Goal: Task Accomplishment & Management: Use online tool/utility

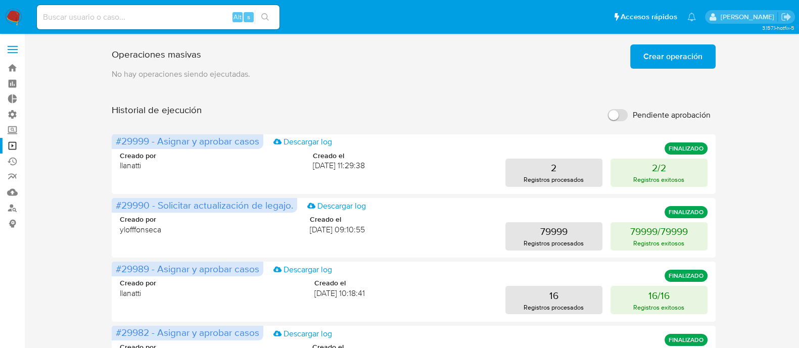
click at [167, 23] on input at bounding box center [158, 17] width 243 height 13
paste input "681003089"
type input "681003089"
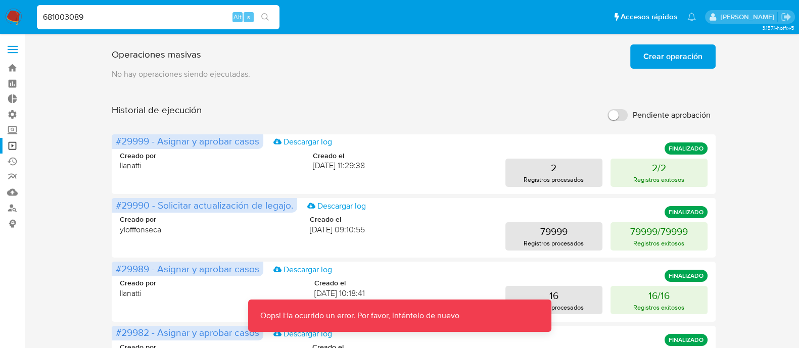
click at [15, 11] on img at bounding box center [13, 17] width 17 height 17
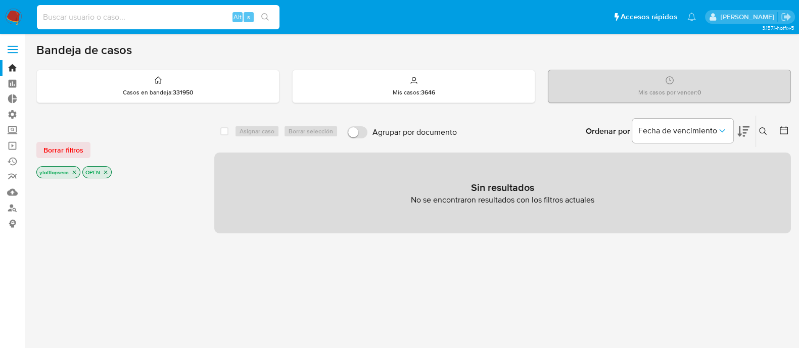
click at [190, 16] on input at bounding box center [158, 17] width 243 height 13
click at [126, 22] on input at bounding box center [158, 17] width 243 height 13
paste input "681003089"
type input "681003089"
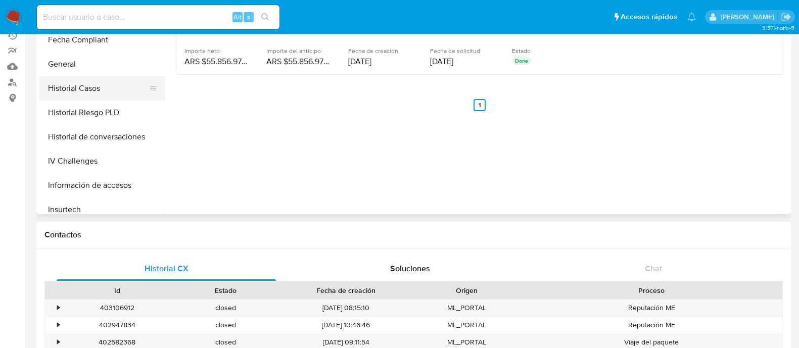
scroll to position [316, 0]
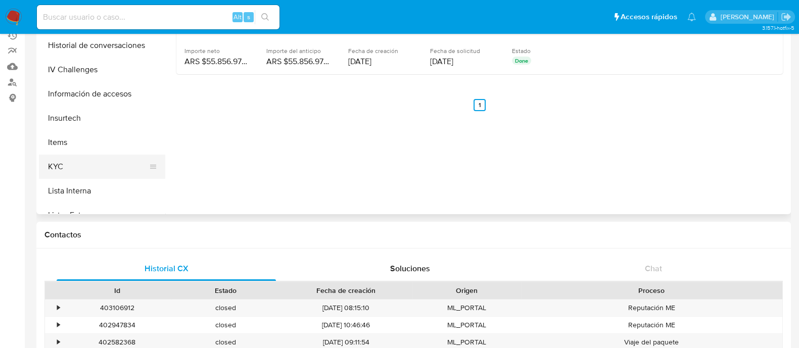
select select "10"
click at [96, 165] on button "KYC" at bounding box center [98, 167] width 118 height 24
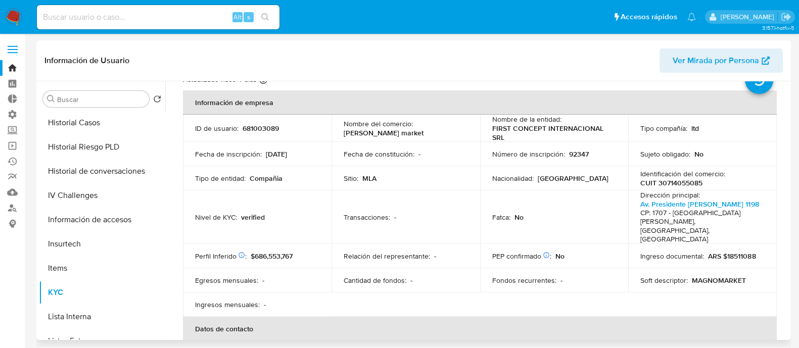
scroll to position [0, 0]
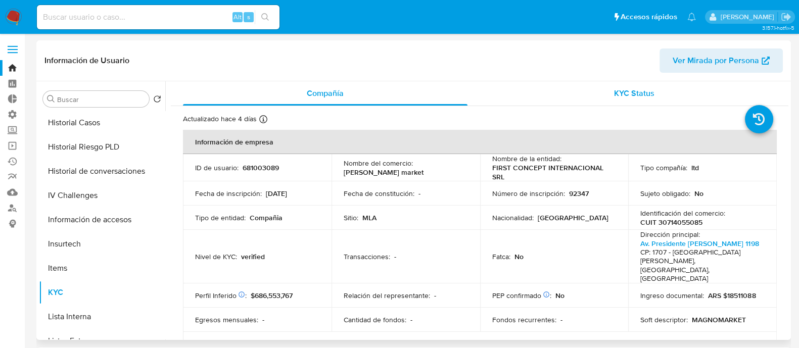
click at [627, 84] on div "KYC Status" at bounding box center [634, 93] width 285 height 24
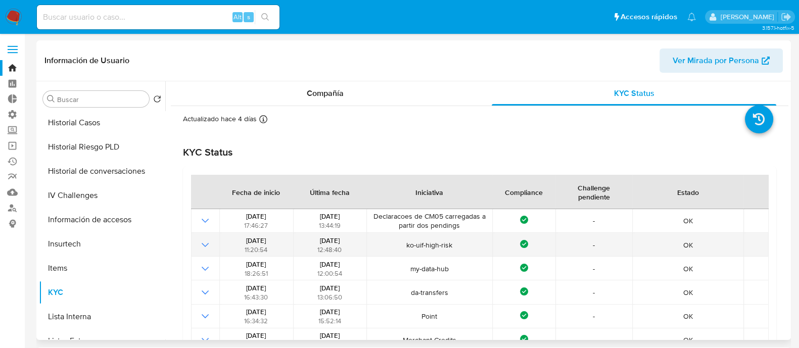
click at [424, 241] on span "ko-uif-high-risk" at bounding box center [429, 245] width 119 height 9
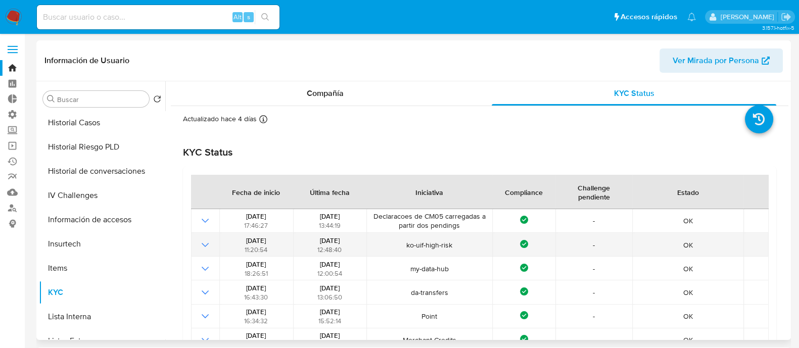
click at [206, 247] on icon "Mostrar operación" at bounding box center [205, 245] width 12 height 12
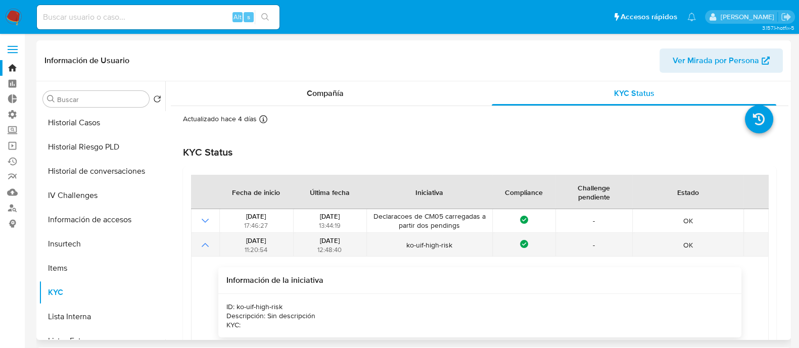
click at [207, 244] on icon "Mostrar operación" at bounding box center [205, 245] width 12 height 12
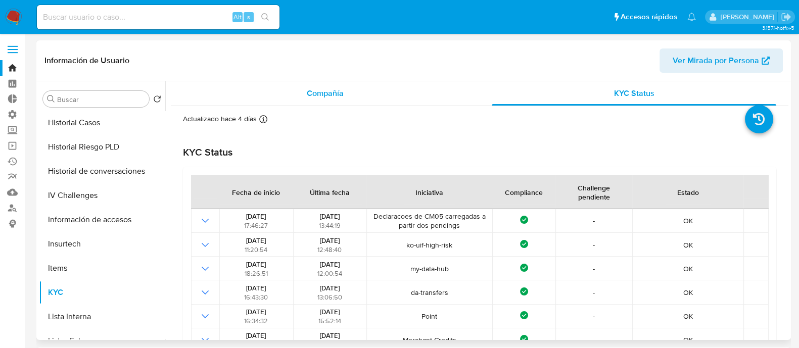
click at [297, 102] on div "Compañía" at bounding box center [325, 93] width 285 height 24
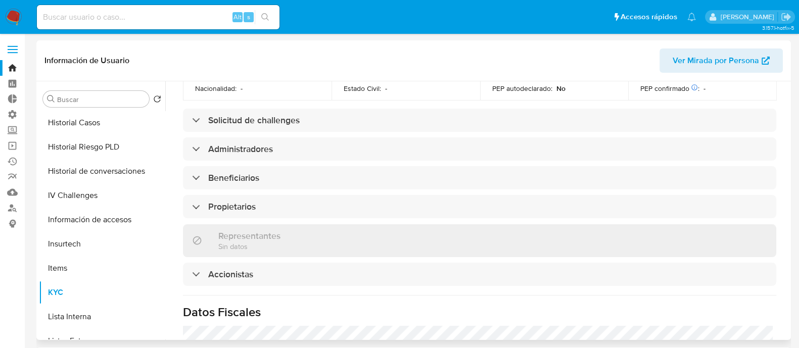
scroll to position [413, 0]
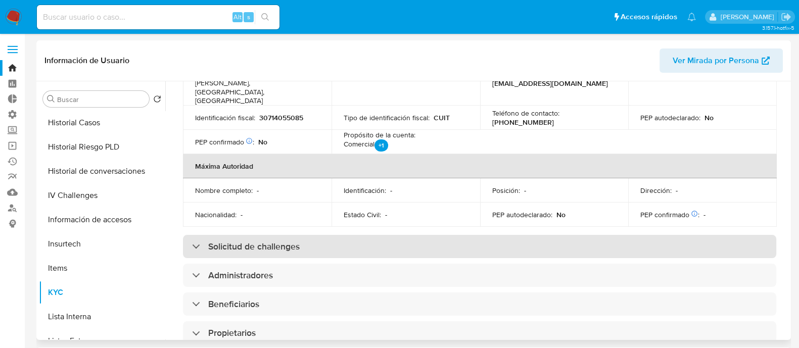
click at [298, 241] on h3 "Solicitud de challenges" at bounding box center [253, 246] width 91 height 11
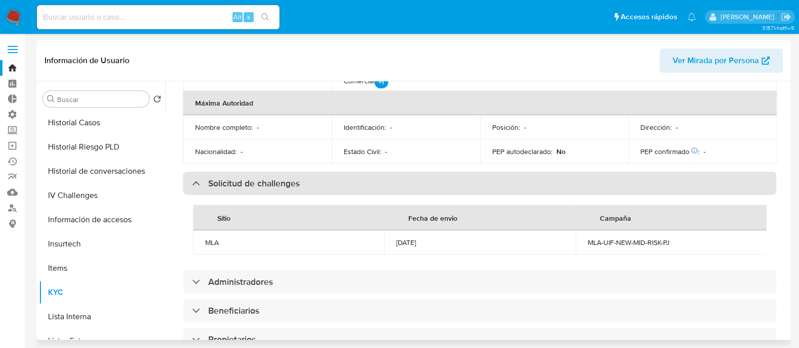
scroll to position [540, 0]
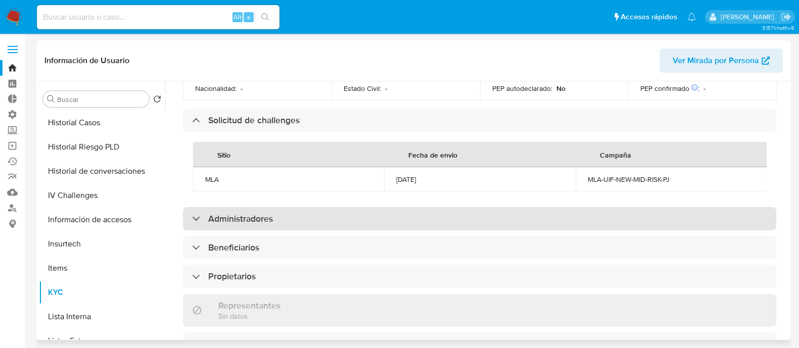
click at [413, 207] on div "Administradores" at bounding box center [479, 218] width 593 height 23
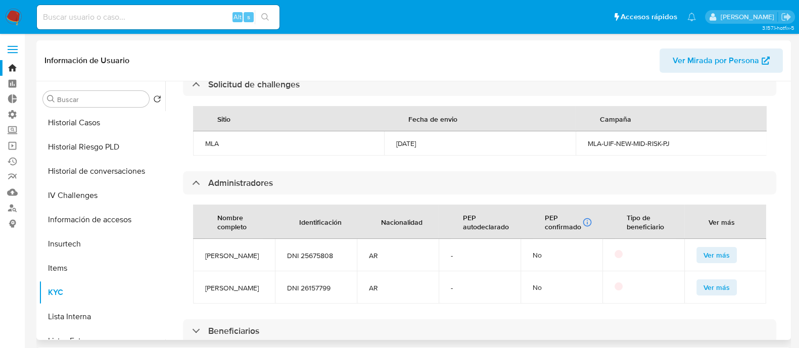
scroll to position [603, 0]
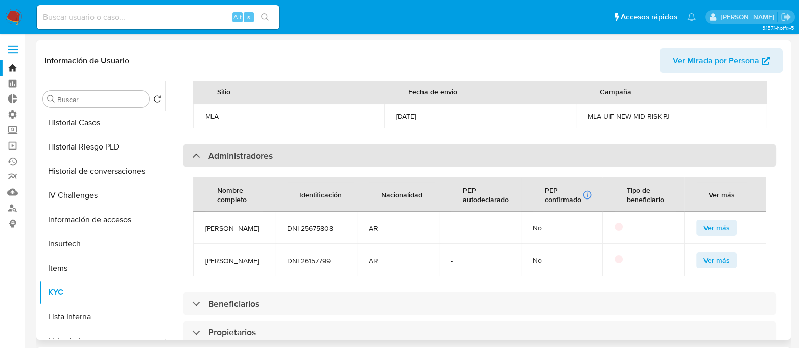
click at [200, 150] on div "Administradores" at bounding box center [232, 155] width 81 height 11
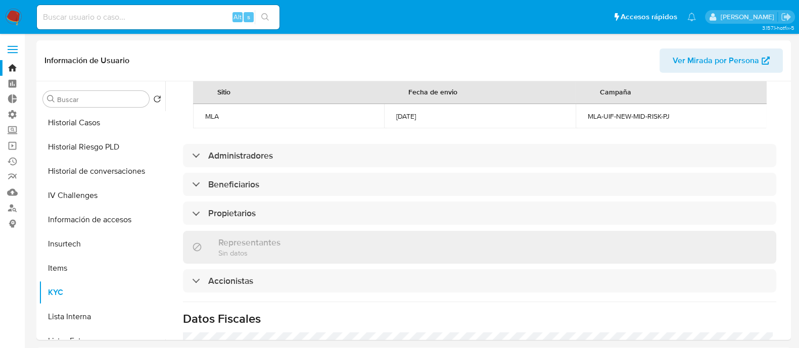
click at [13, 16] on img at bounding box center [13, 17] width 17 height 17
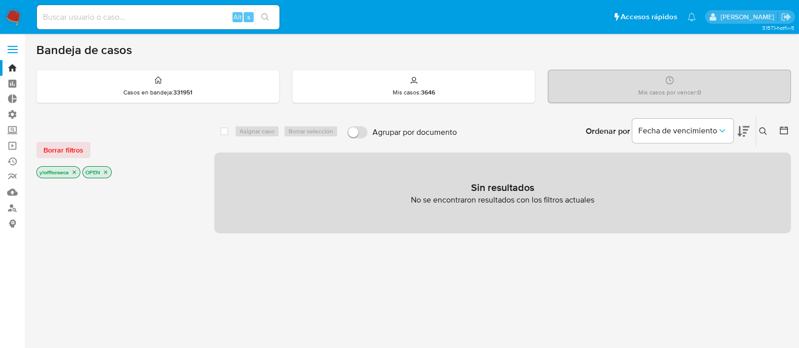
click at [107, 245] on div at bounding box center [117, 352] width 162 height 344
click at [13, 144] on link "Operaciones masivas" at bounding box center [60, 146] width 120 height 16
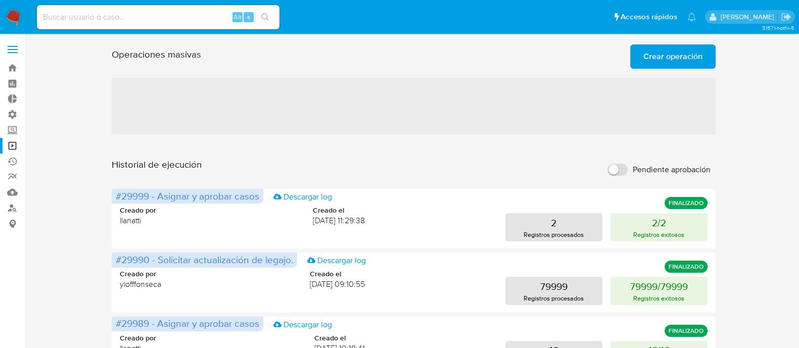
click at [670, 56] on span "Crear operación" at bounding box center [672, 56] width 59 height 22
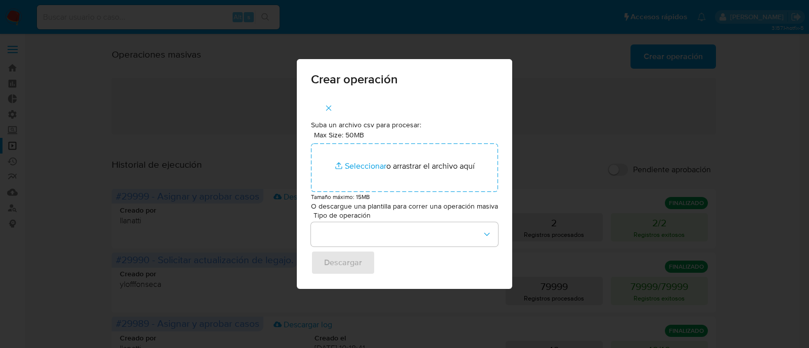
click at [331, 105] on icon "button" at bounding box center [328, 108] width 9 height 9
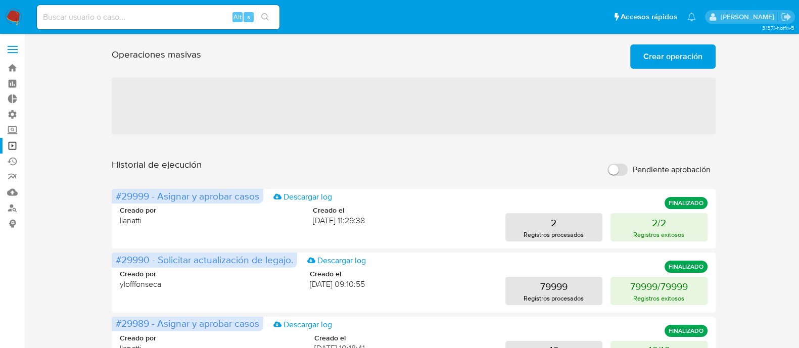
click at [655, 52] on span "Crear operación" at bounding box center [672, 56] width 59 height 22
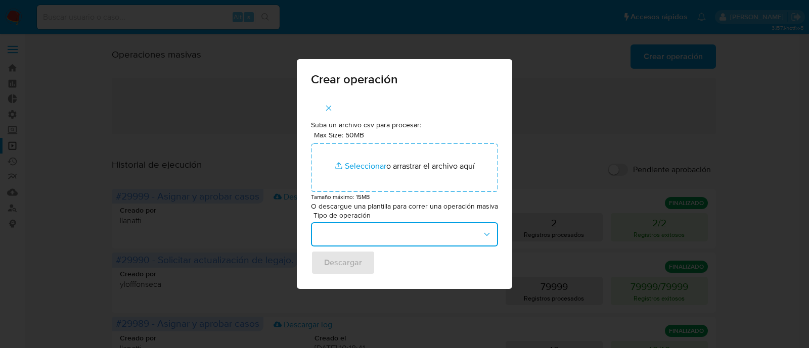
click at [424, 226] on button "button" at bounding box center [404, 234] width 187 height 24
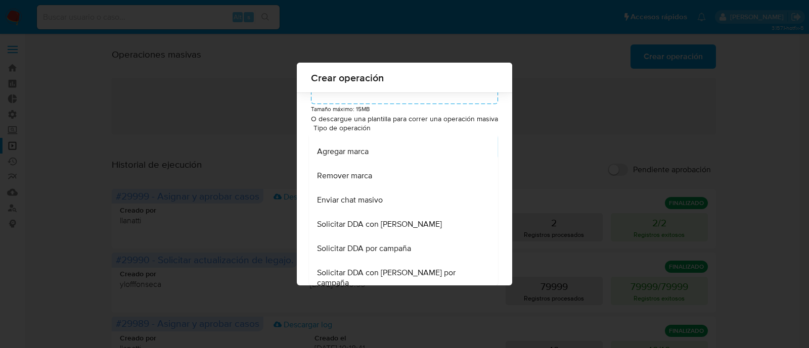
scroll to position [445, 0]
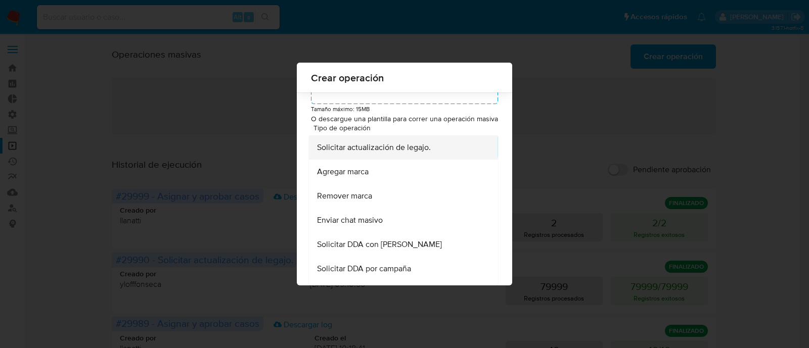
click at [430, 160] on div "Solicitar actualización de legajo." at bounding box center [400, 147] width 167 height 24
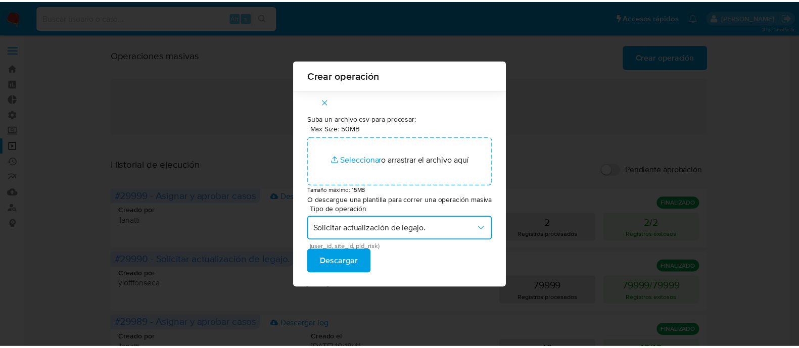
scroll to position [0, 0]
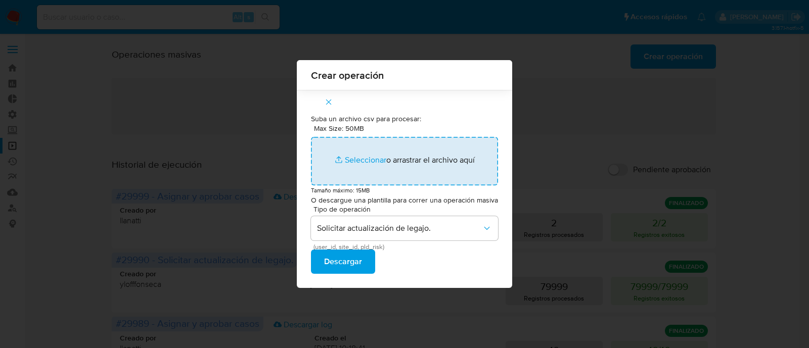
click at [359, 157] on input "Max Size: 50MB Seleccionar archivos" at bounding box center [404, 161] width 187 height 49
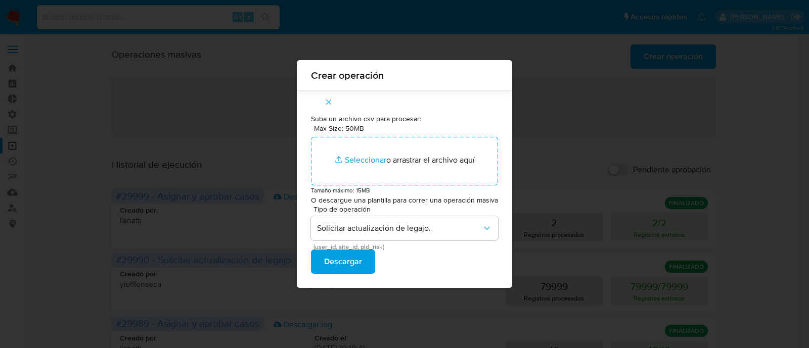
click at [349, 263] on span "Descargar" at bounding box center [343, 262] width 38 height 22
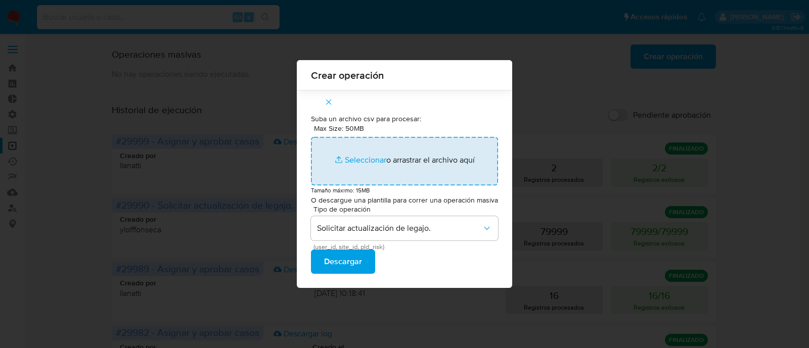
click at [369, 170] on input "Max Size: 50MB Seleccionar archivos" at bounding box center [404, 161] width 187 height 49
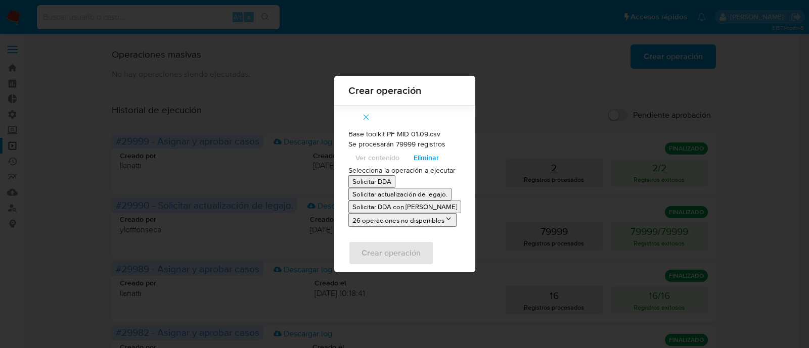
click at [435, 192] on p "Solicitar actualización de legajo." at bounding box center [399, 195] width 95 height 10
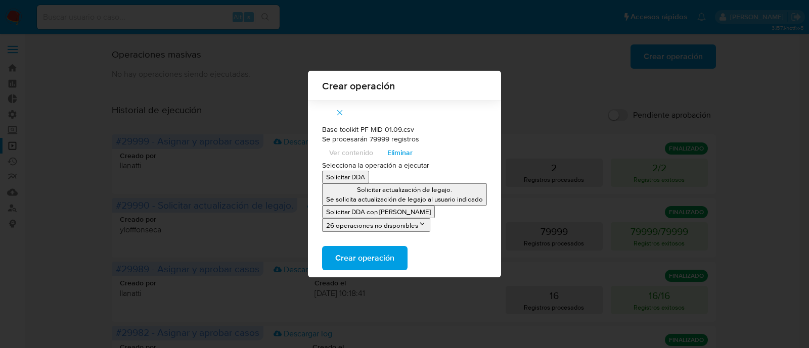
click at [369, 261] on span "Crear operación" at bounding box center [364, 258] width 59 height 22
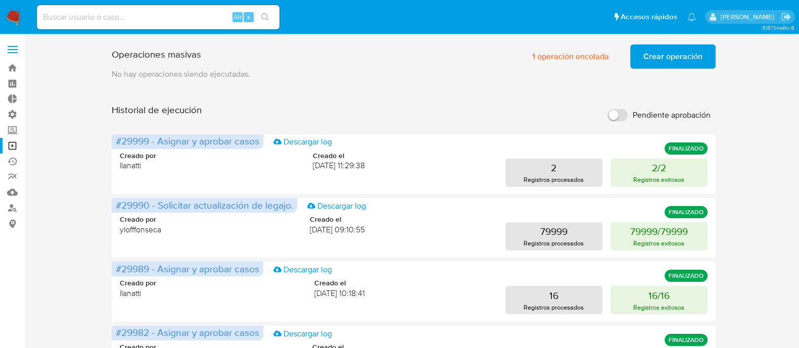
click at [548, 64] on span "1 operación encolada" at bounding box center [570, 56] width 77 height 22
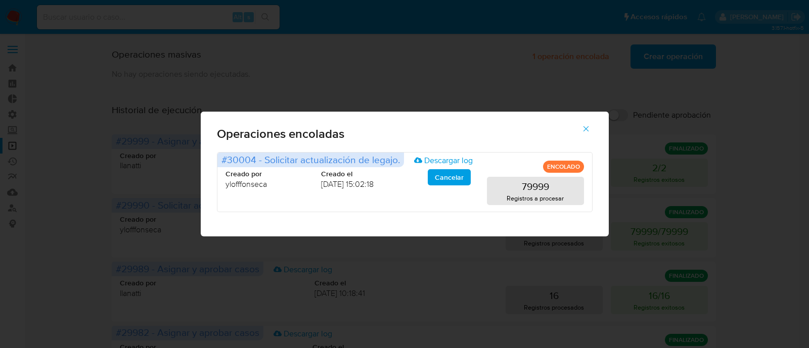
click at [586, 131] on icon "button" at bounding box center [585, 128] width 9 height 9
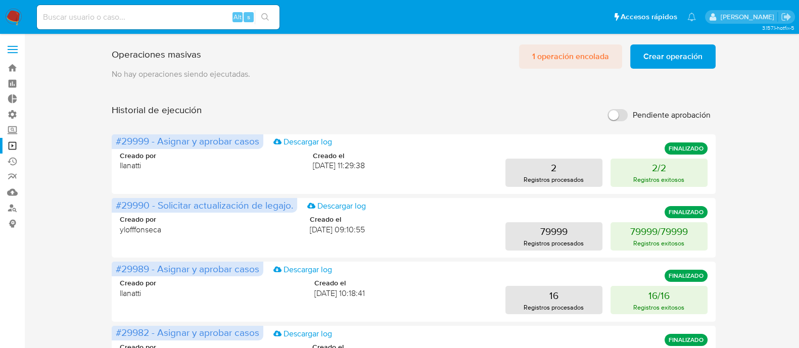
click at [538, 56] on span "1 operación encolada" at bounding box center [570, 56] width 77 height 22
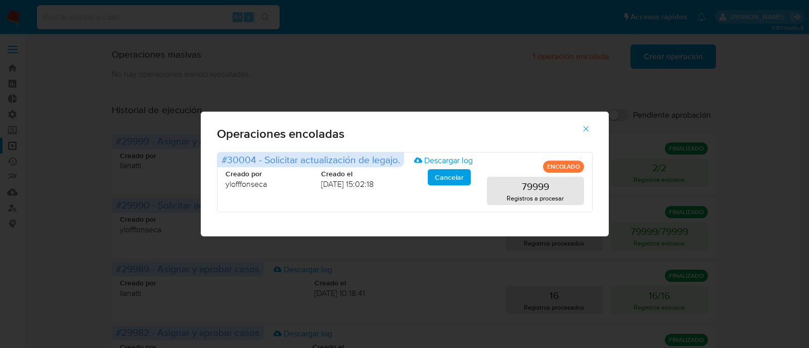
click at [586, 127] on icon "button" at bounding box center [585, 128] width 9 height 9
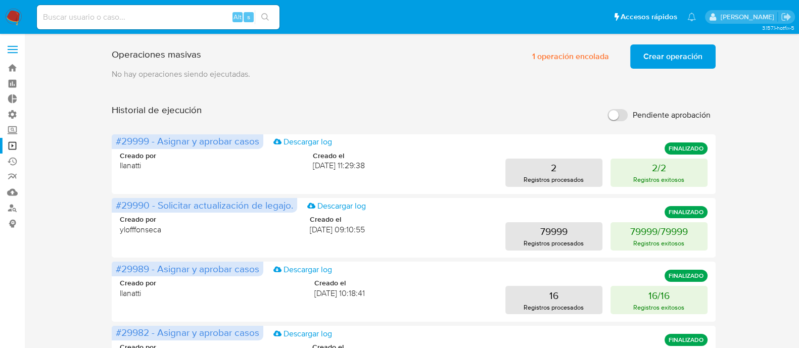
click at [123, 12] on input at bounding box center [158, 17] width 243 height 13
paste input "20513700"
type input "20513700"
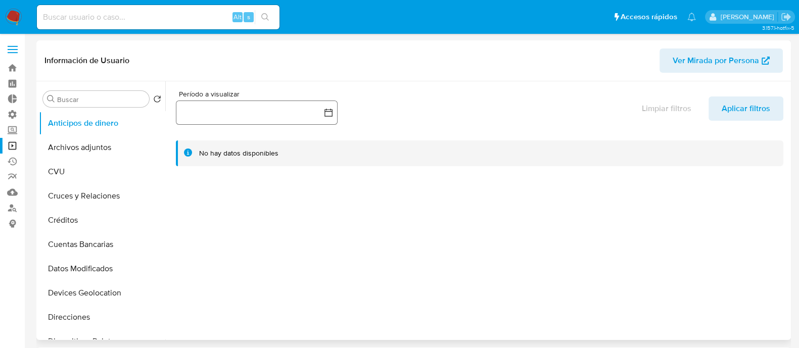
select select "10"
click at [108, 21] on input at bounding box center [158, 17] width 243 height 13
paste input "20513700"
type input "20513700"
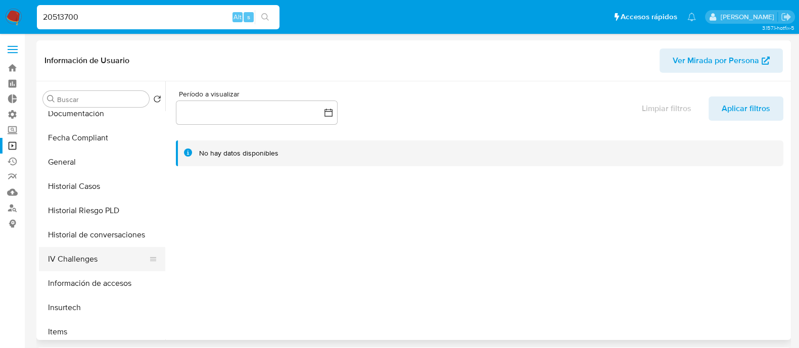
scroll to position [379, 0]
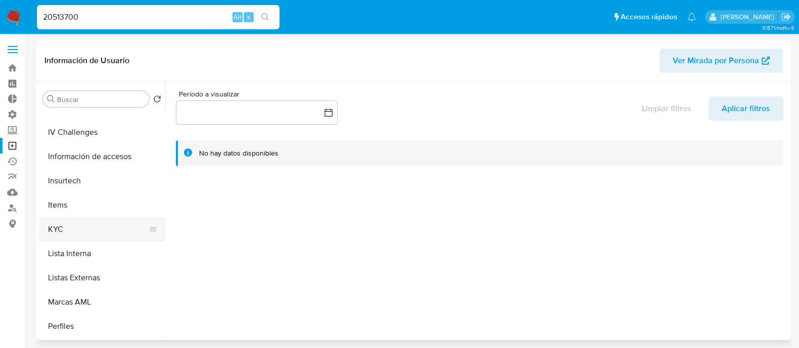
click at [92, 231] on button "KYC" at bounding box center [98, 229] width 118 height 24
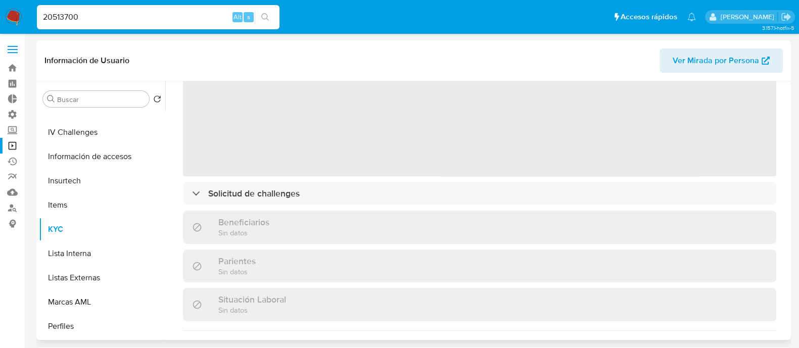
scroll to position [126, 0]
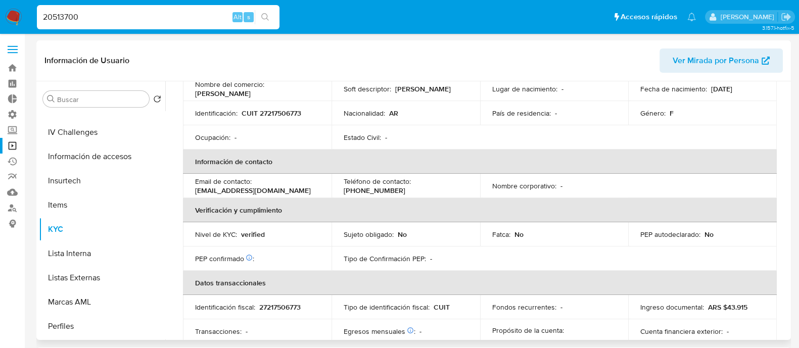
click at [294, 150] on th "Información de contacto" at bounding box center [480, 162] width 594 height 24
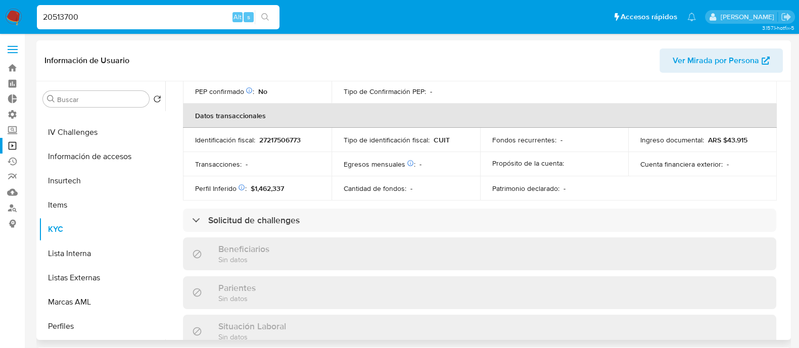
scroll to position [316, 0]
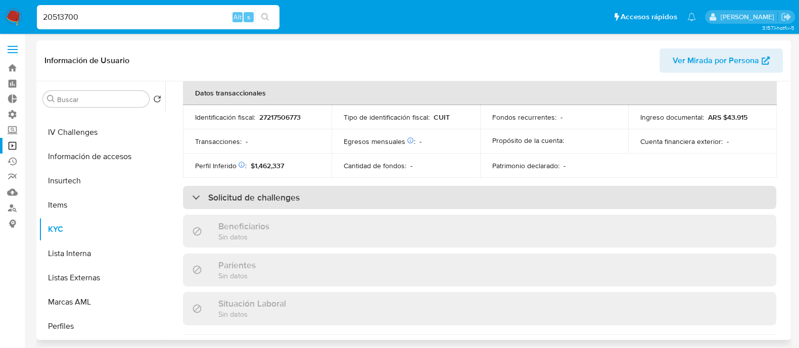
click at [288, 196] on h3 "Solicitud de challenges" at bounding box center [253, 197] width 91 height 11
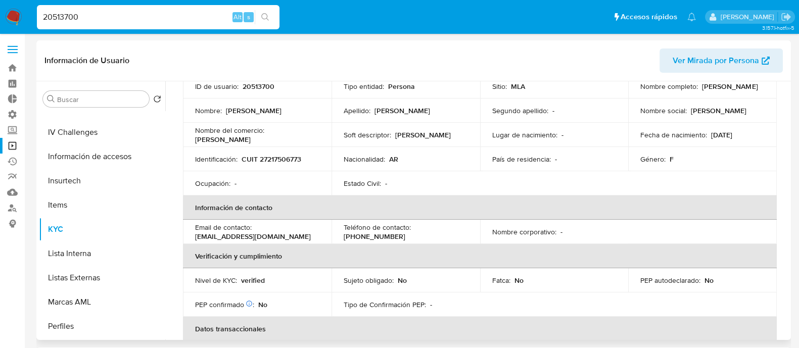
scroll to position [0, 0]
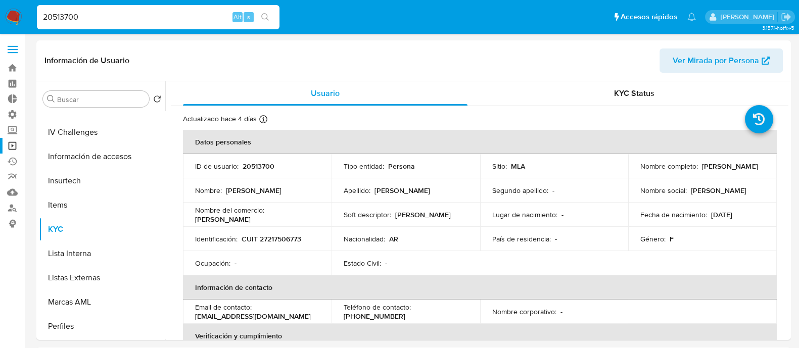
click at [18, 20] on img at bounding box center [13, 17] width 17 height 17
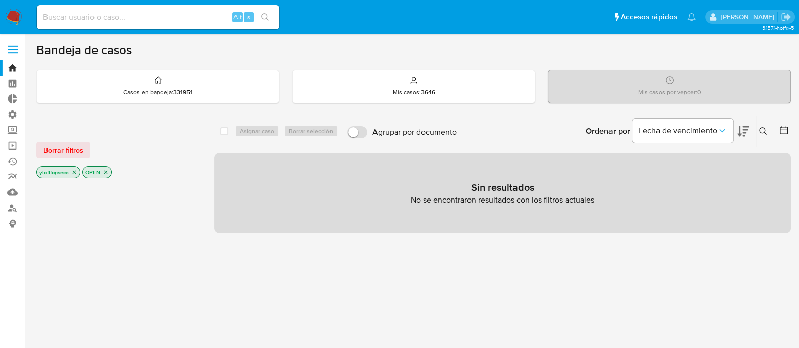
click at [341, 263] on div "select-all-cases-checkbox Asignar caso Borrar selección Agrupar por documento O…" at bounding box center [502, 343] width 577 height 457
click at [111, 13] on input at bounding box center [158, 17] width 243 height 13
paste input "2606907485"
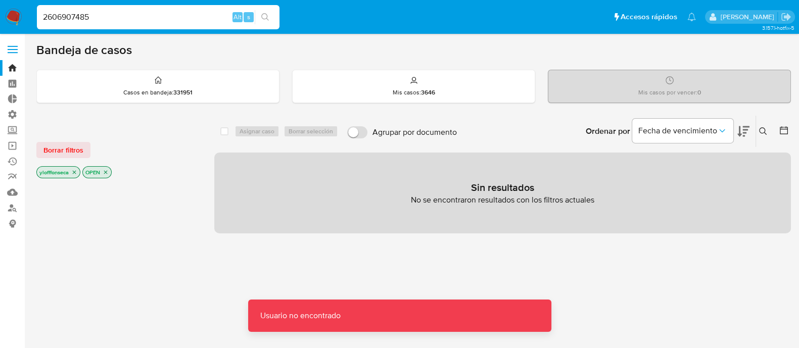
click at [135, 19] on input "2606907485" at bounding box center [158, 17] width 243 height 13
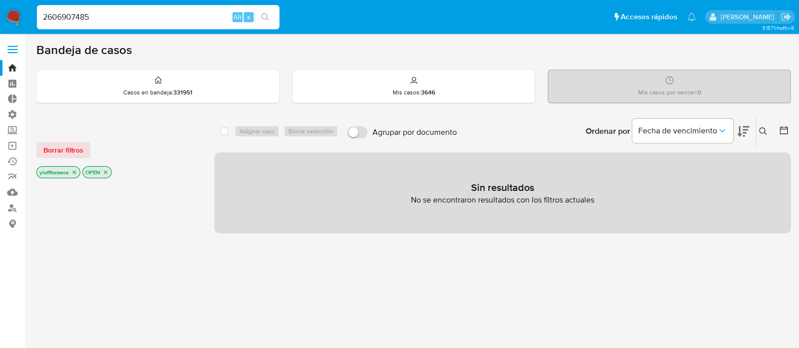
type input "2606907485"
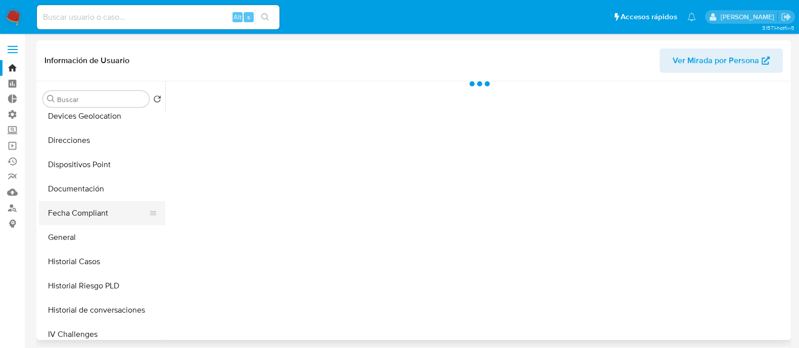
scroll to position [442, 0]
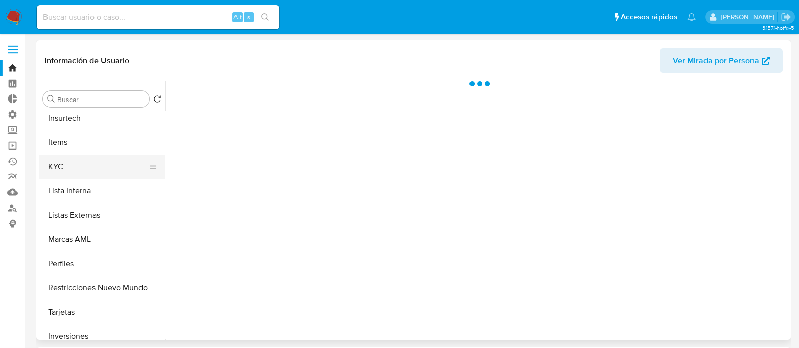
click at [91, 159] on button "KYC" at bounding box center [98, 167] width 118 height 24
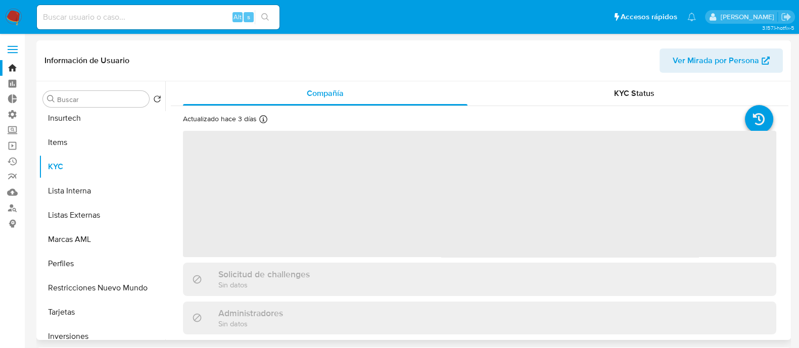
select select "10"
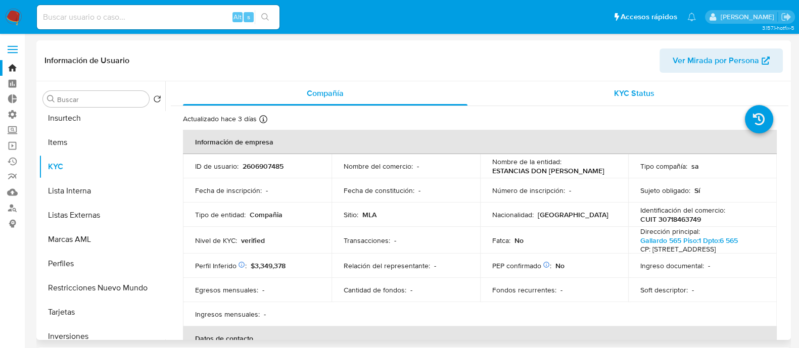
click at [624, 96] on span "KYC Status" at bounding box center [634, 93] width 40 height 12
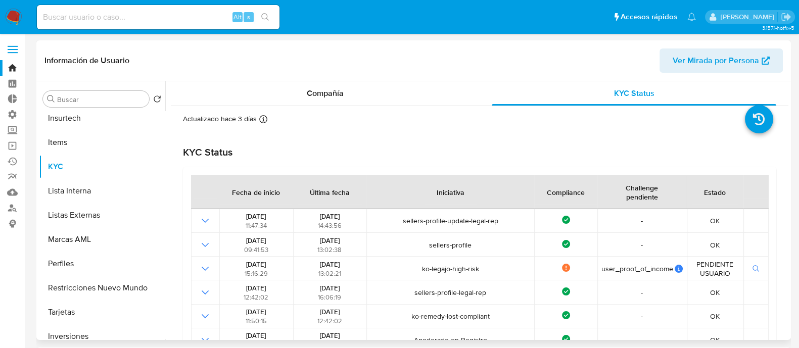
scroll to position [63, 0]
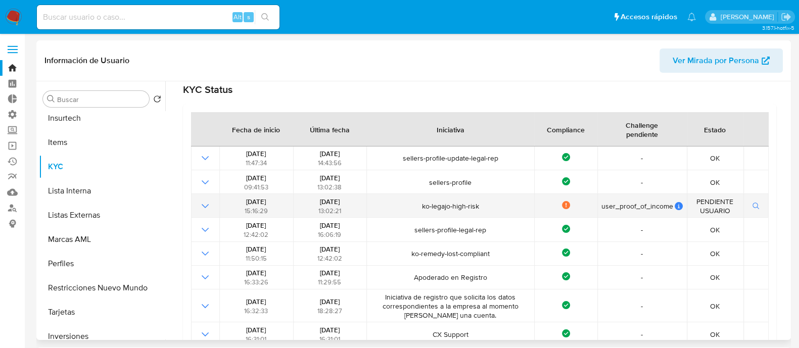
click at [566, 203] on div "Not compliance" at bounding box center [566, 206] width 57 height 10
click at [752, 205] on icon "button" at bounding box center [755, 206] width 7 height 7
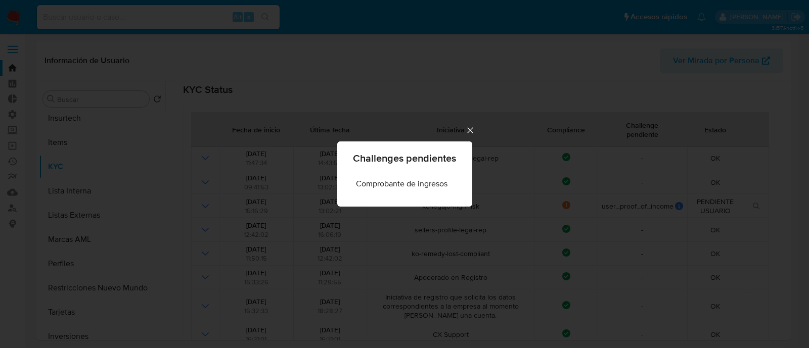
click at [466, 137] on div "Challenges pendientes Comprobante de ingresos" at bounding box center [404, 174] width 809 height 348
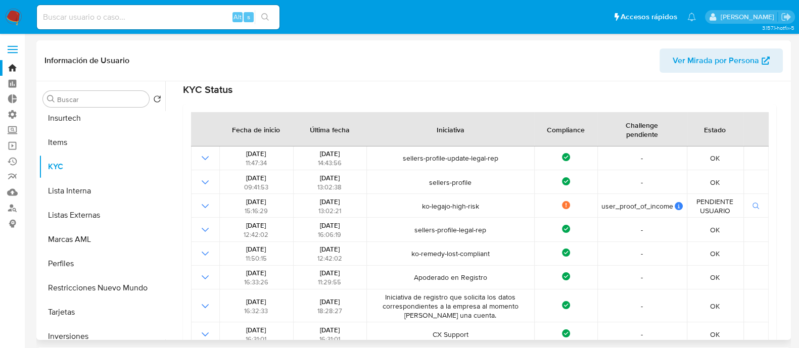
click at [470, 129] on div "Iniciativa" at bounding box center [450, 129] width 52 height 24
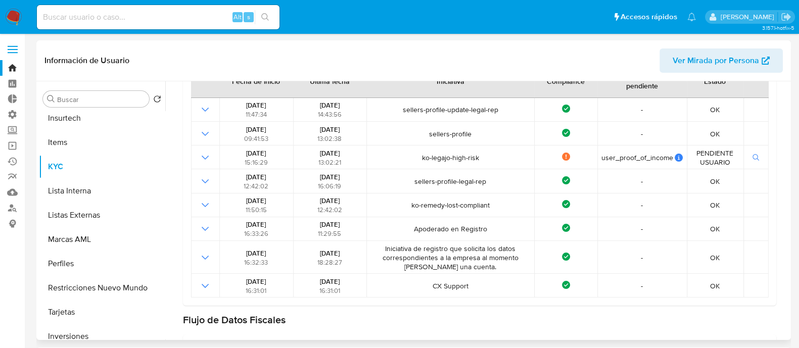
scroll to position [0, 0]
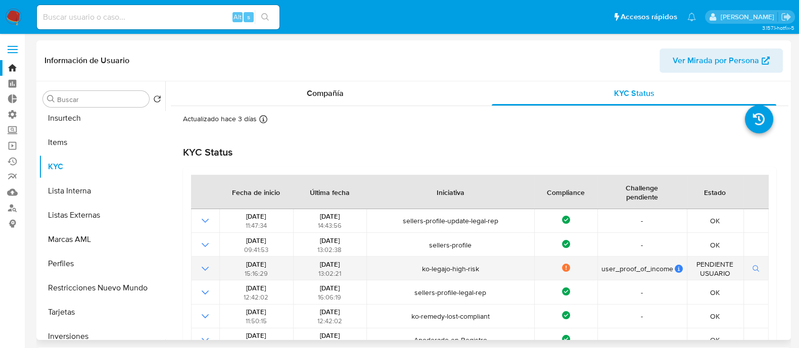
drag, startPoint x: 253, startPoint y: 266, endPoint x: 373, endPoint y: 266, distance: 119.8
click at [373, 266] on tr "[DATE] 15:16:29 [DATE] 13:02:21 ko-legajo-high-risk Not compliance user_proof_o…" at bounding box center [480, 269] width 578 height 24
click at [373, 266] on span "ko-legajo-high-risk" at bounding box center [450, 268] width 161 height 9
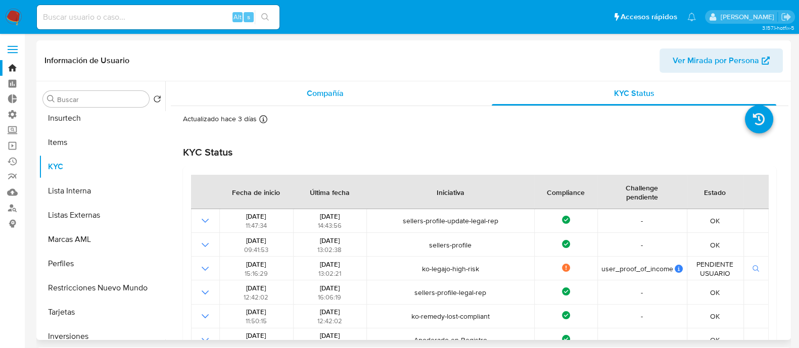
click at [339, 91] on span "Compañía" at bounding box center [325, 93] width 37 height 12
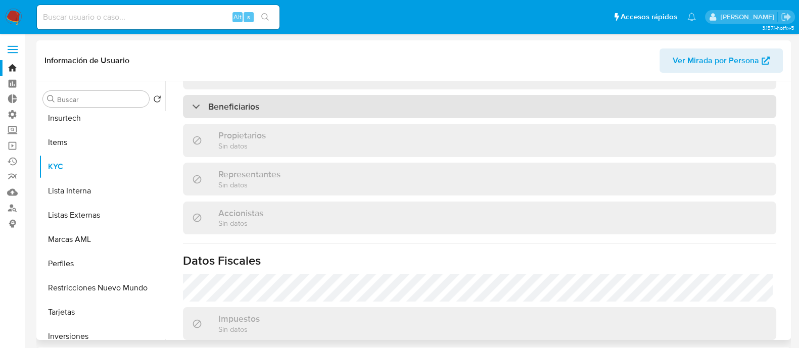
scroll to position [379, 0]
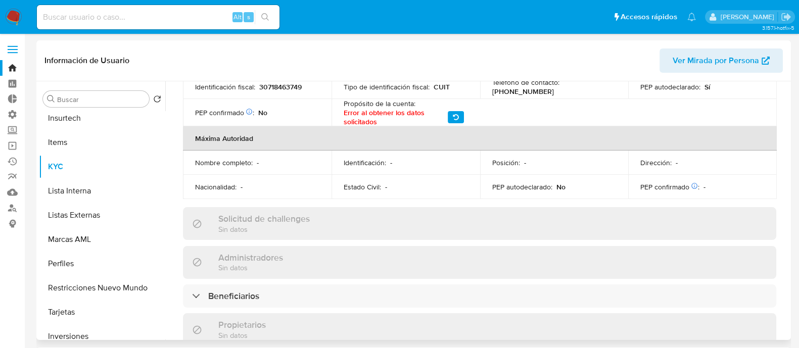
click at [329, 240] on div "Solicitud de challenges Sin datos" at bounding box center [479, 223] width 593 height 33
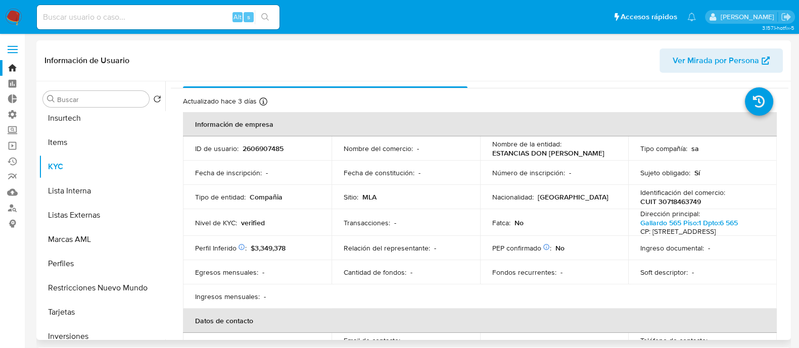
scroll to position [0, 0]
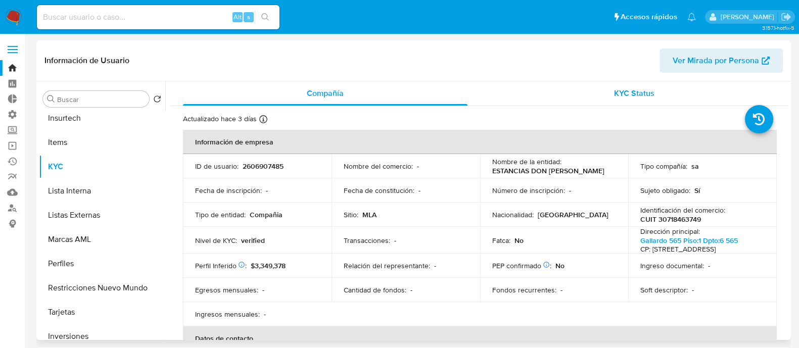
click at [644, 104] on div "KYC Status" at bounding box center [634, 93] width 285 height 24
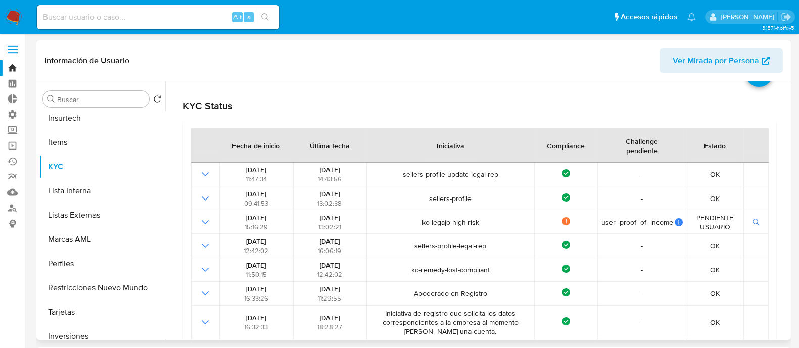
scroll to position [63, 0]
